Goal: Check status: Check status

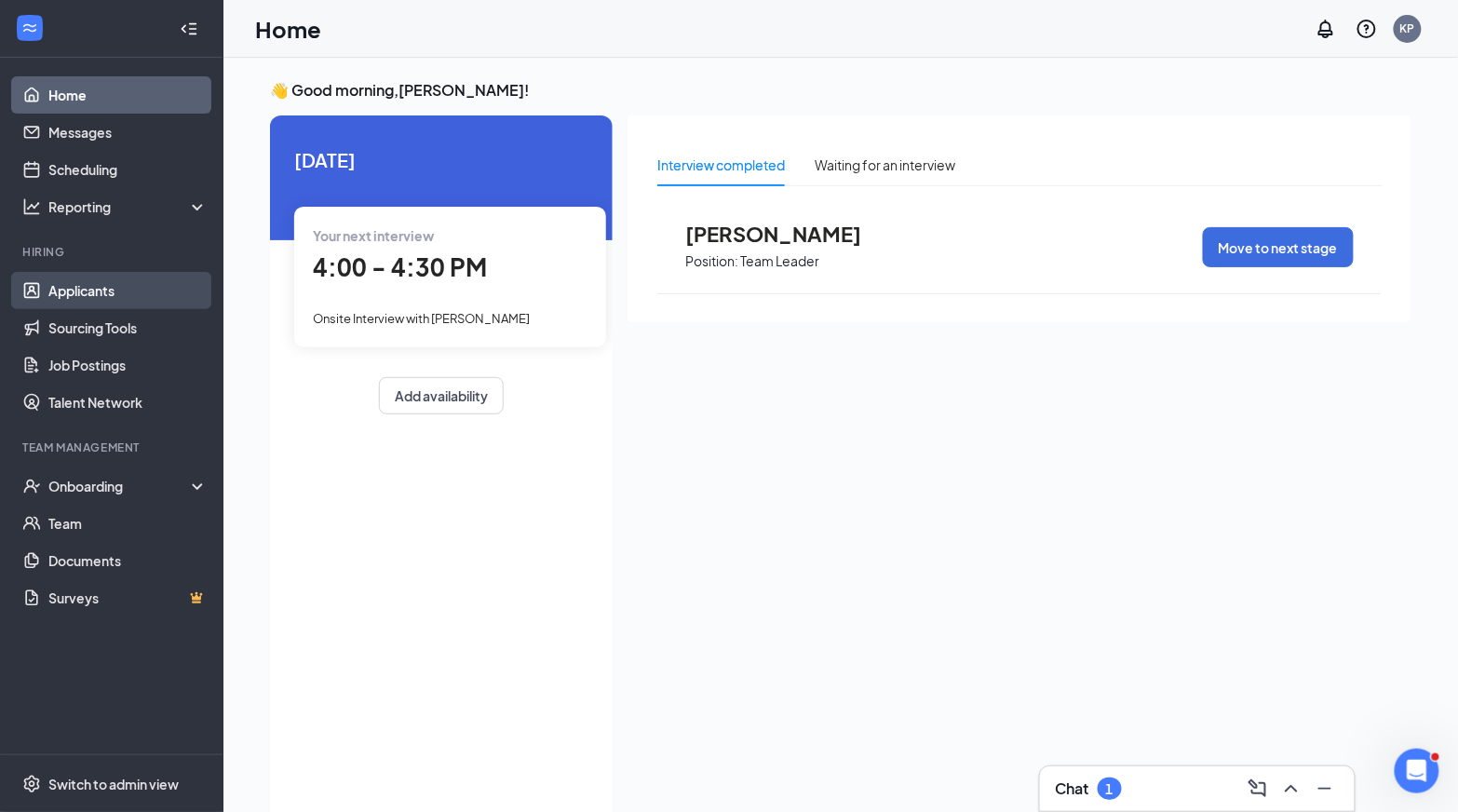
click at [118, 291] on link "Applicants" at bounding box center [128, 290] width 159 height 37
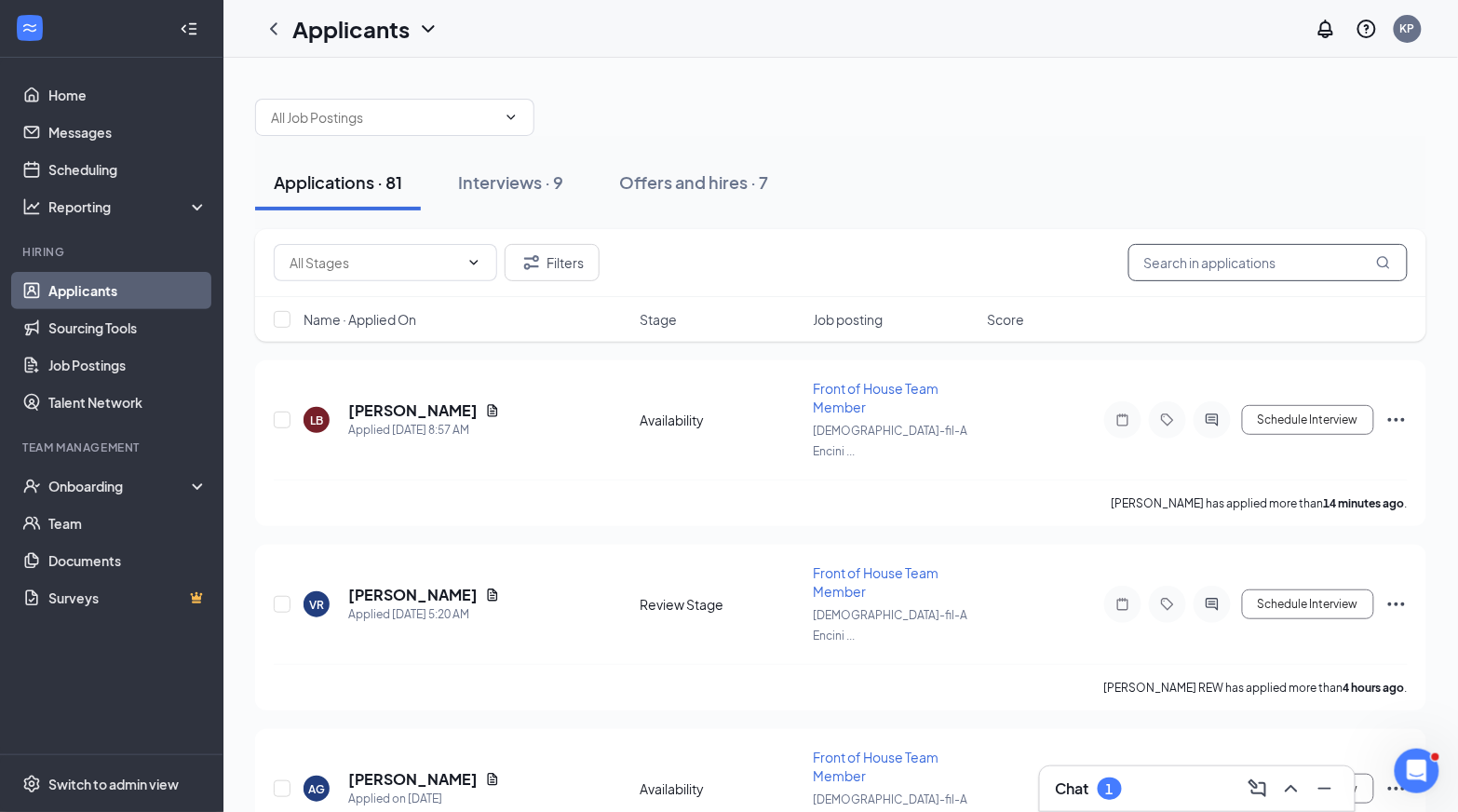
click at [1173, 268] on input "text" at bounding box center [1268, 263] width 279 height 37
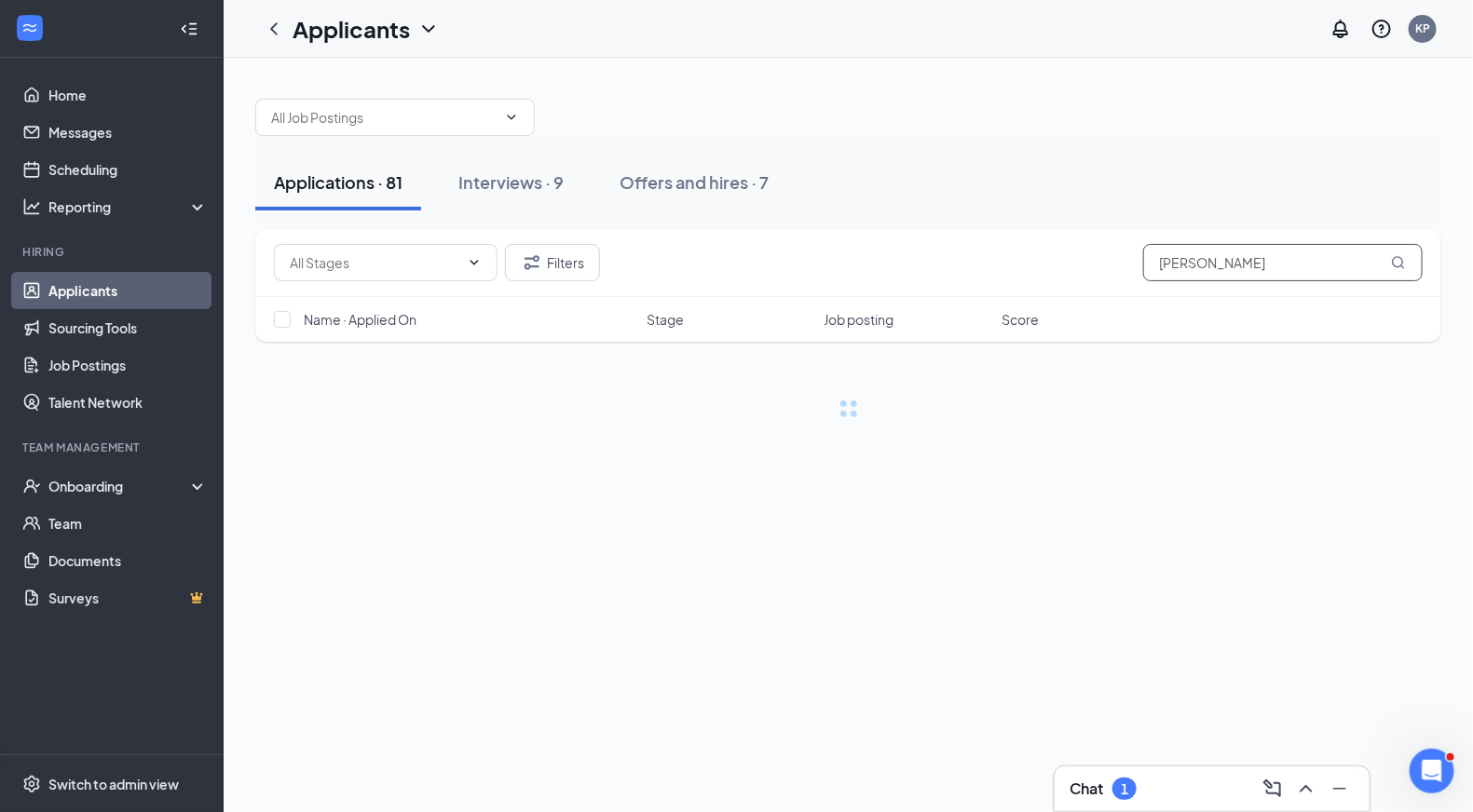
type input "[PERSON_NAME]"
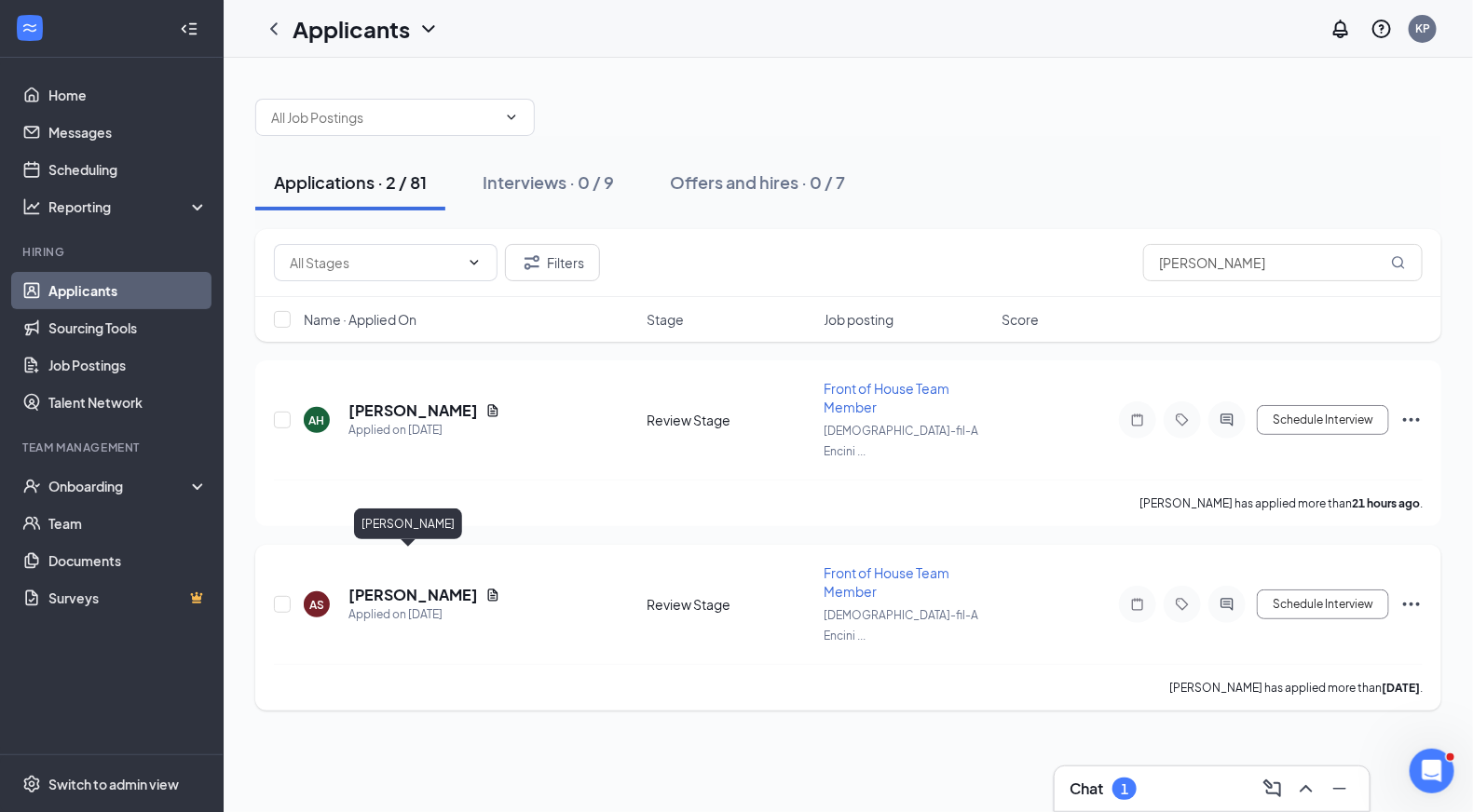
click at [430, 584] on h5 "[PERSON_NAME]" at bounding box center [412, 594] width 129 height 21
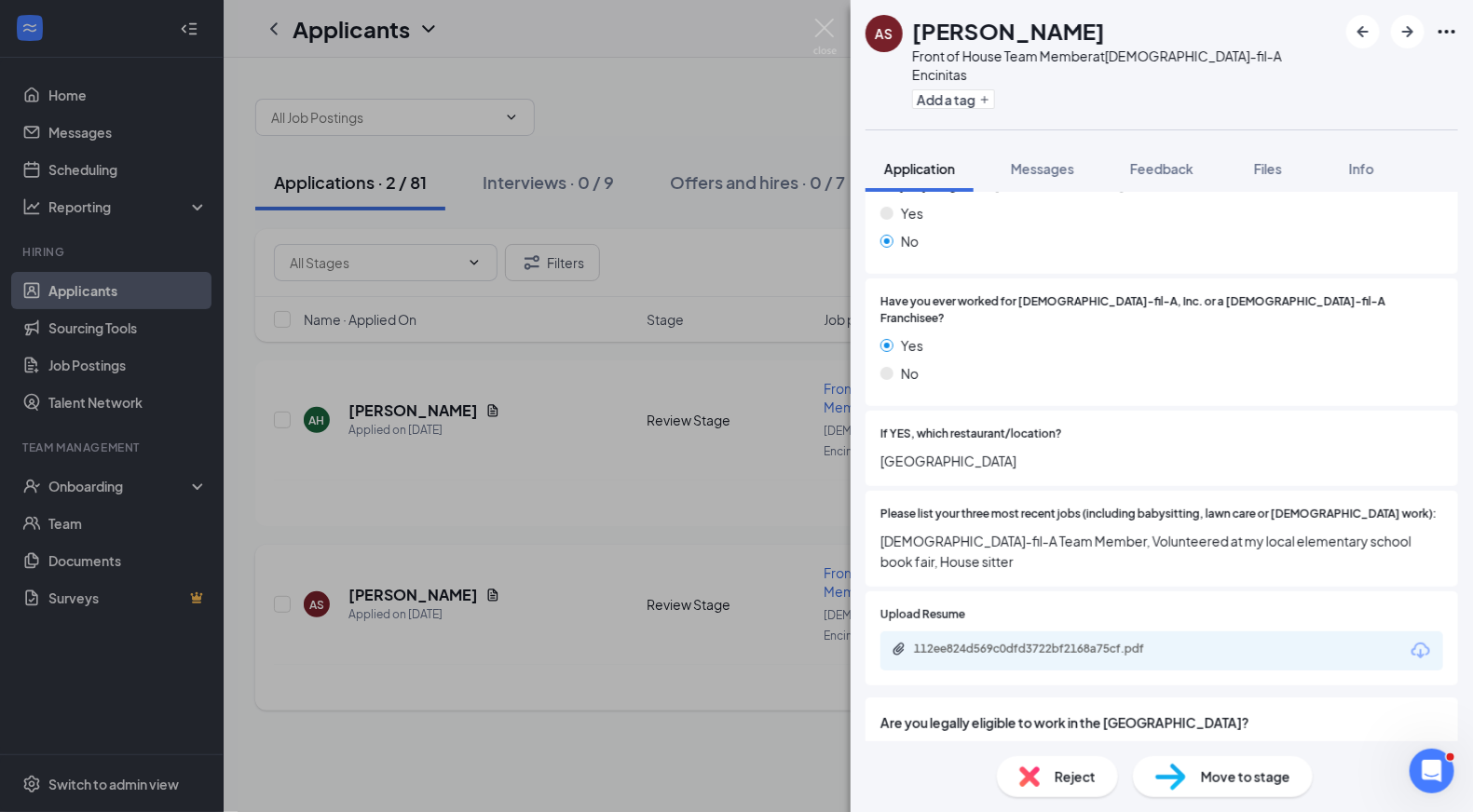
scroll to position [326, 0]
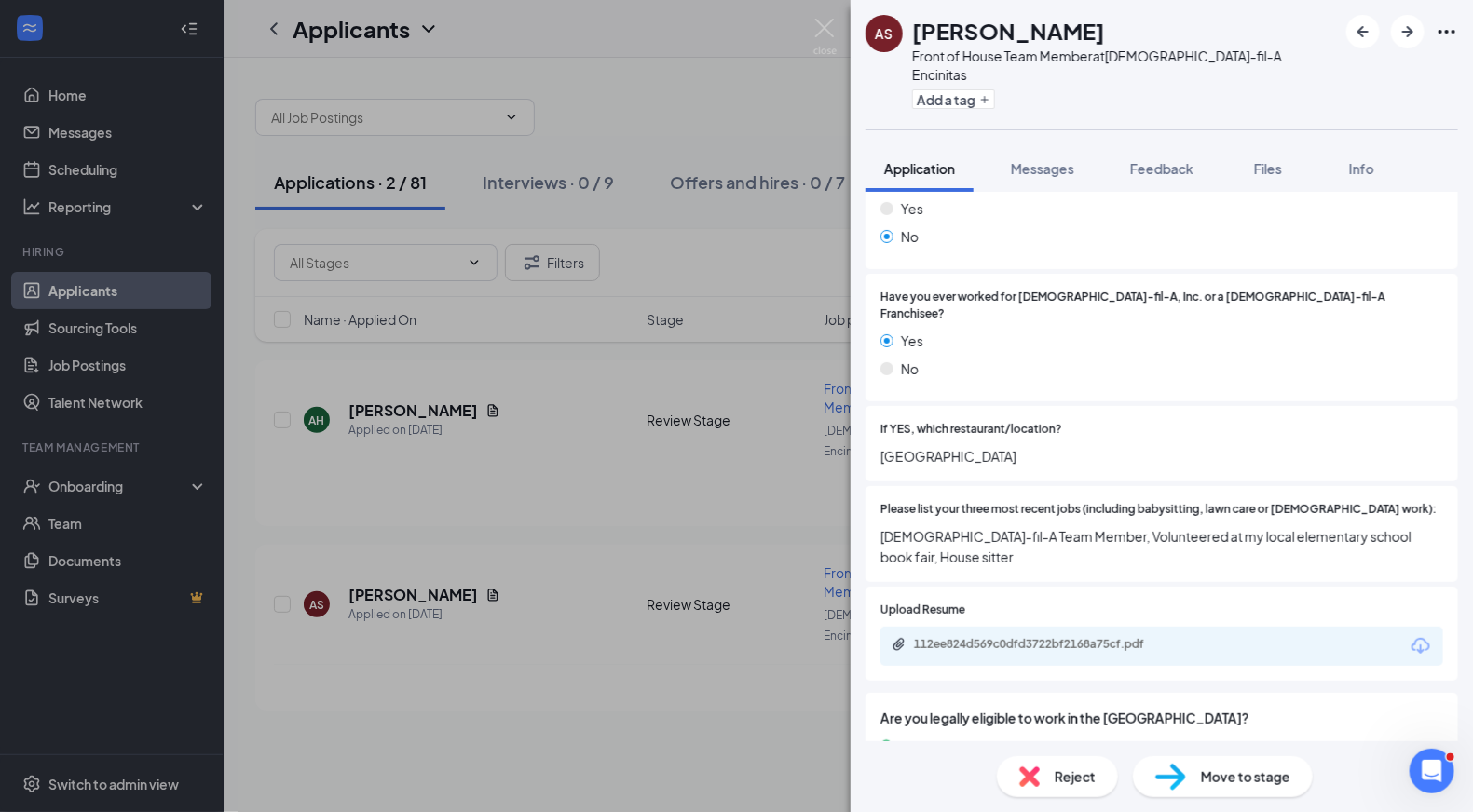
click at [1103, 637] on div "112ee824d569c0dfd3722bf2168a75cf.pdf" at bounding box center [1044, 644] width 261 height 15
